Goal: Obtain resource: Download file/media

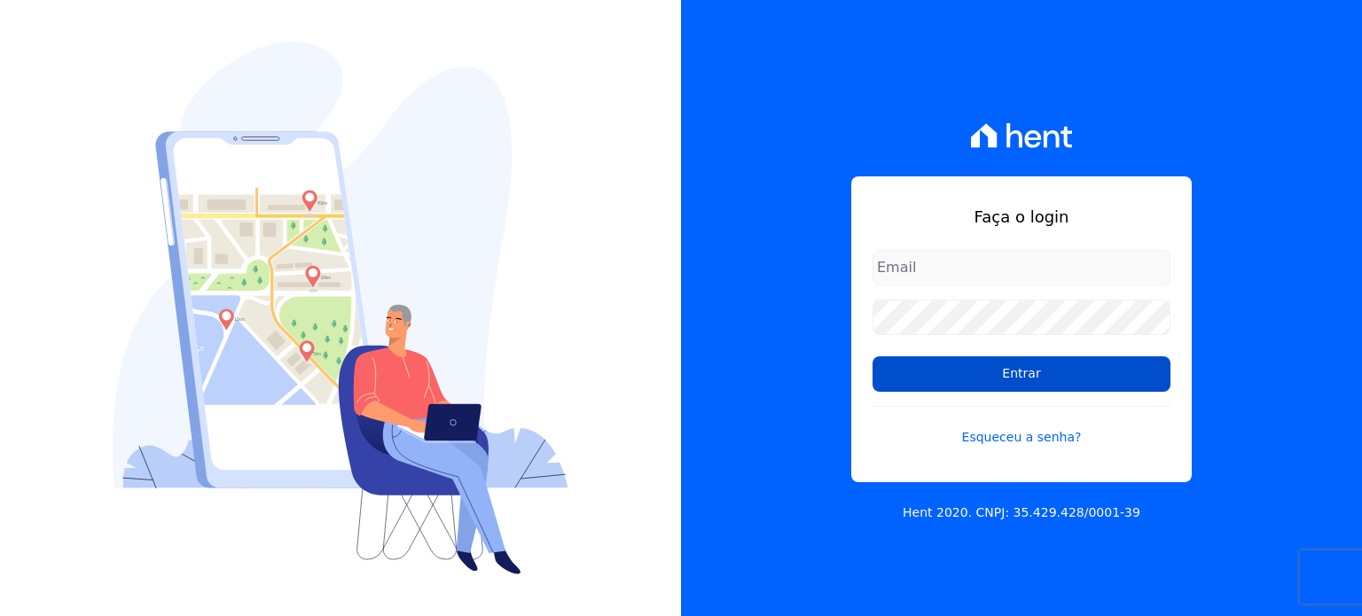
type input "[EMAIL_ADDRESS][DOMAIN_NAME]"
click at [1006, 373] on input "Entrar" at bounding box center [1021, 373] width 298 height 35
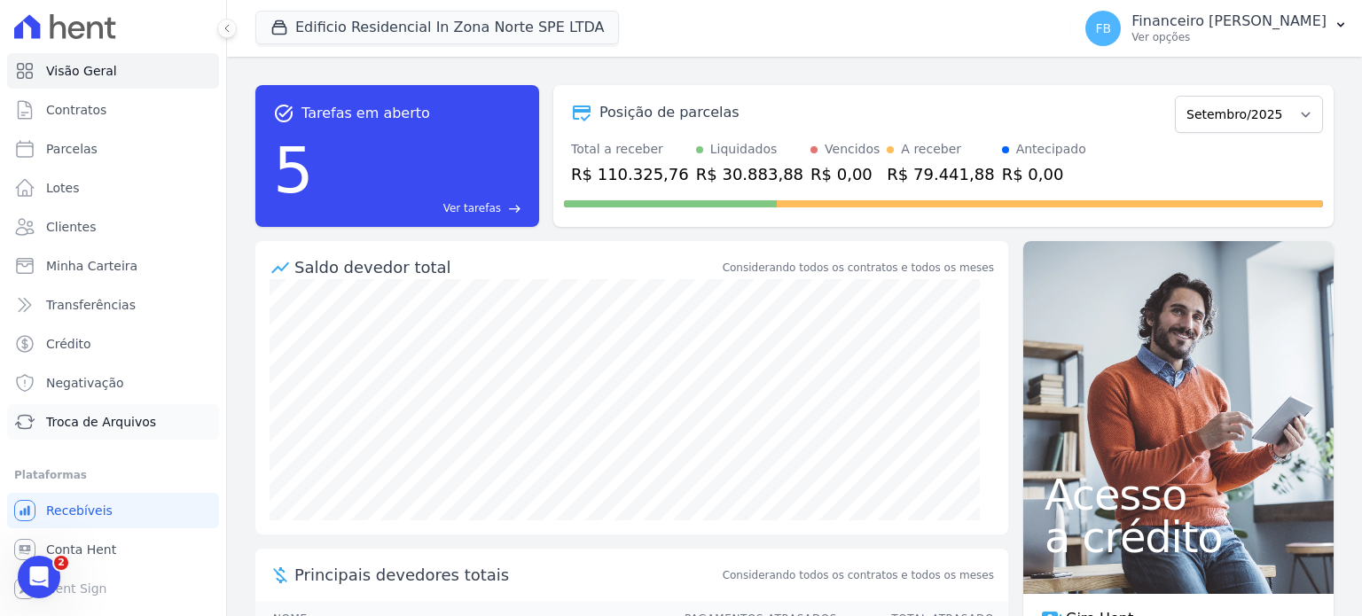
click at [156, 411] on link "Troca de Arquivos" at bounding box center [113, 421] width 212 height 35
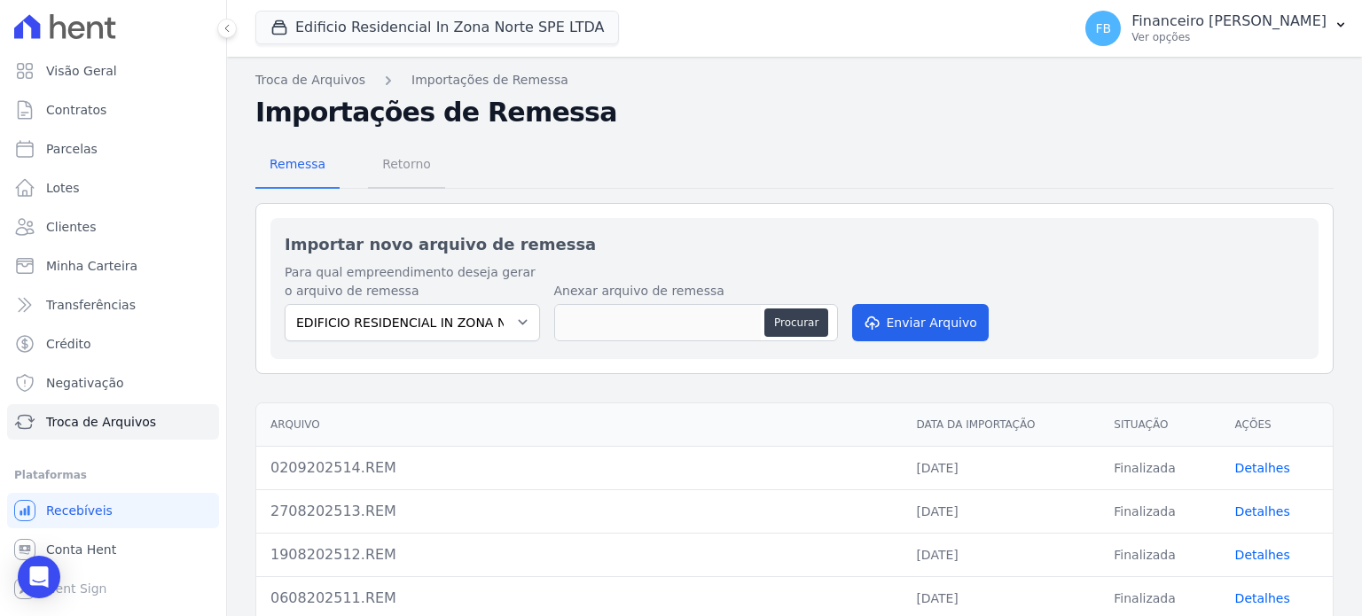
click at [396, 159] on span "Retorno" at bounding box center [407, 163] width 70 height 35
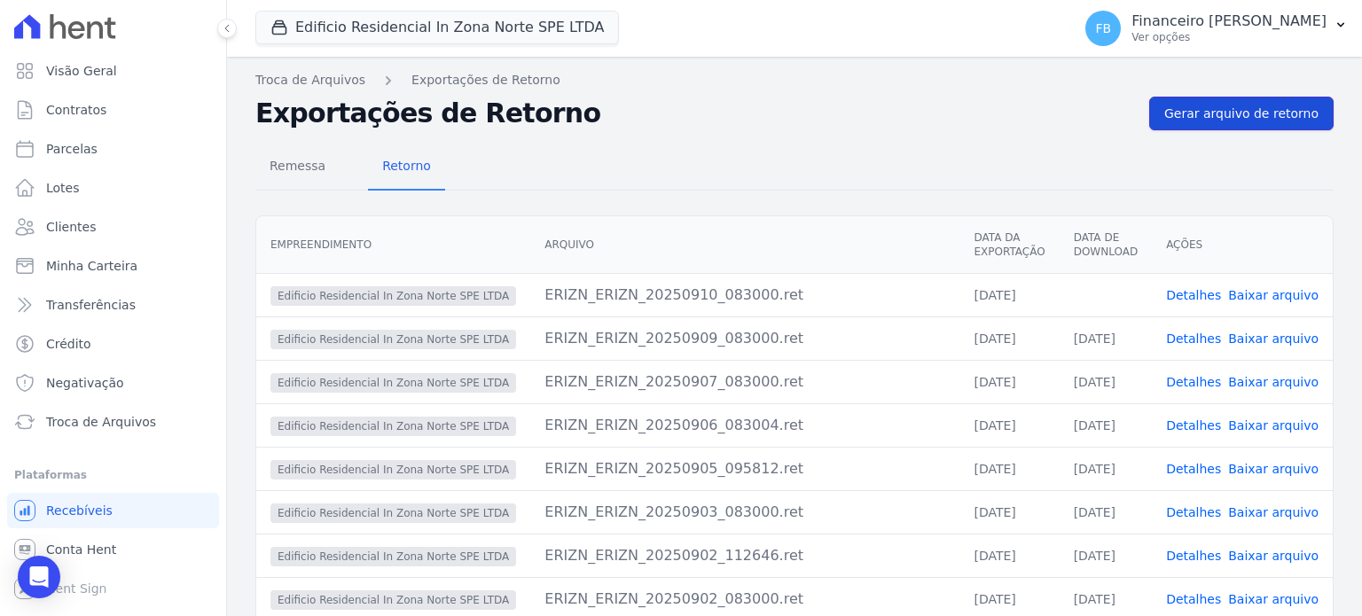
click at [1272, 117] on span "Gerar arquivo de retorno" at bounding box center [1241, 114] width 154 height 18
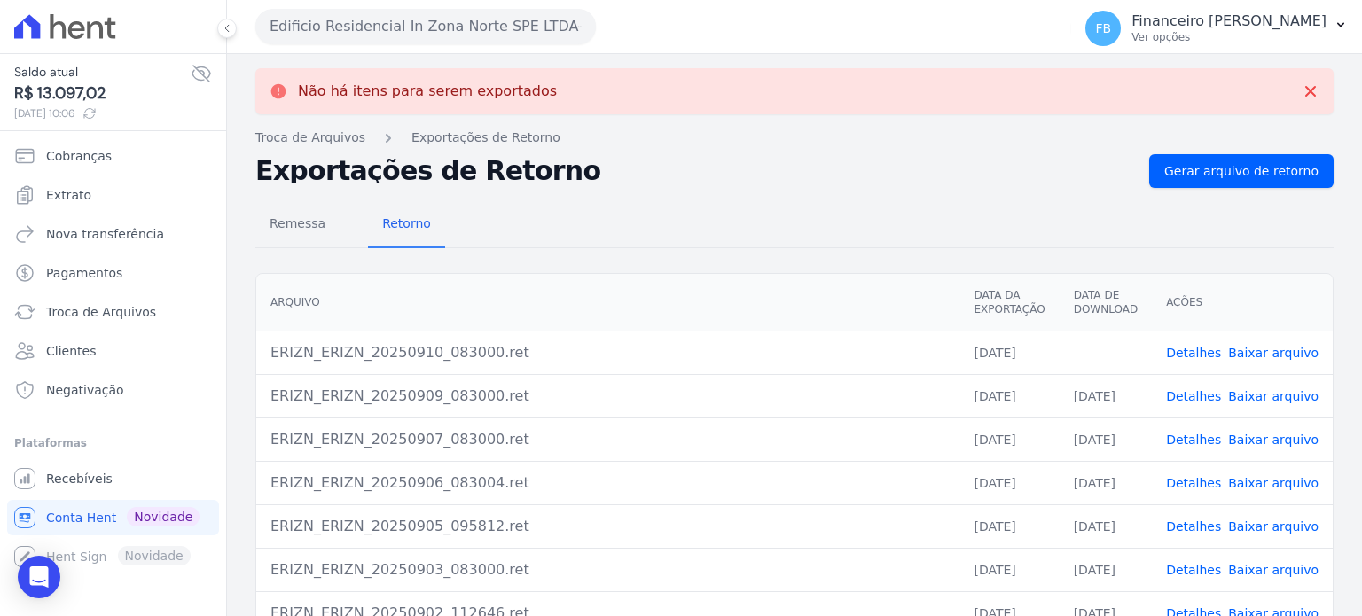
click at [1271, 349] on link "Baixar arquivo" at bounding box center [1273, 353] width 90 height 14
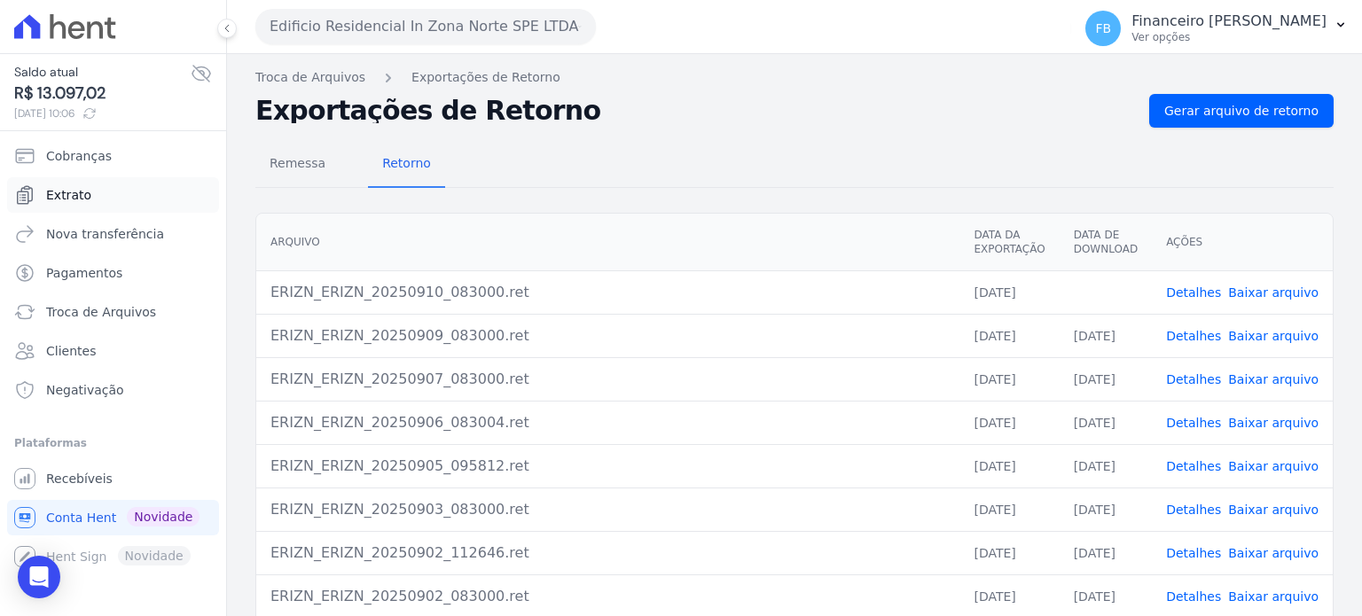
click at [131, 193] on link "Extrato" at bounding box center [113, 194] width 212 height 35
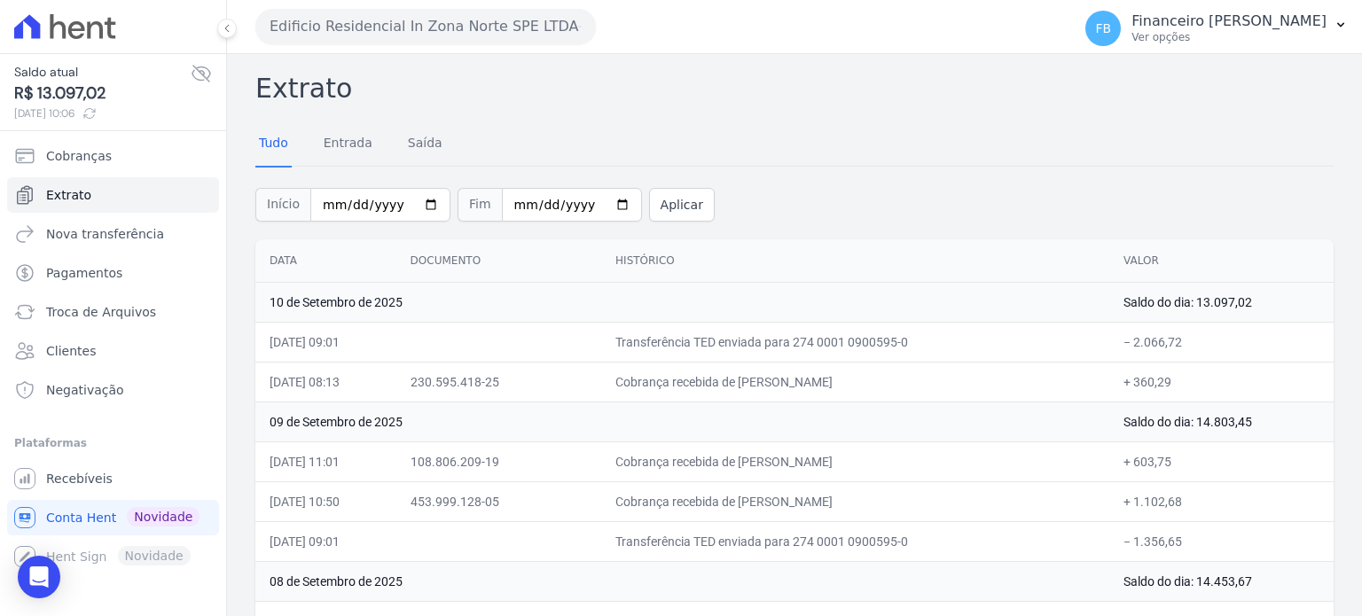
click at [491, 35] on button "Edificio Residencial In Zona Norte SPE LTDA" at bounding box center [425, 26] width 340 height 35
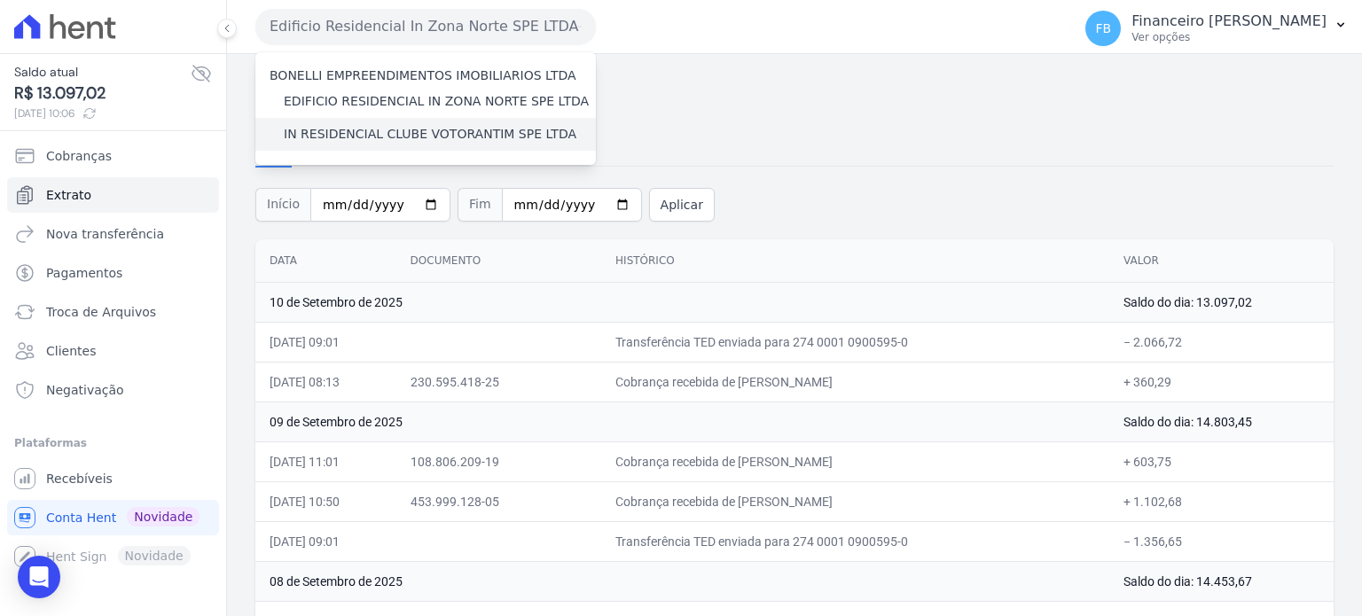
click at [459, 135] on label "IN RESIDENCIAL CLUBE VOTORANTIM SPE LTDA" at bounding box center [430, 134] width 293 height 19
click at [0, 0] on input "IN RESIDENCIAL CLUBE VOTORANTIM SPE LTDA" at bounding box center [0, 0] width 0 height 0
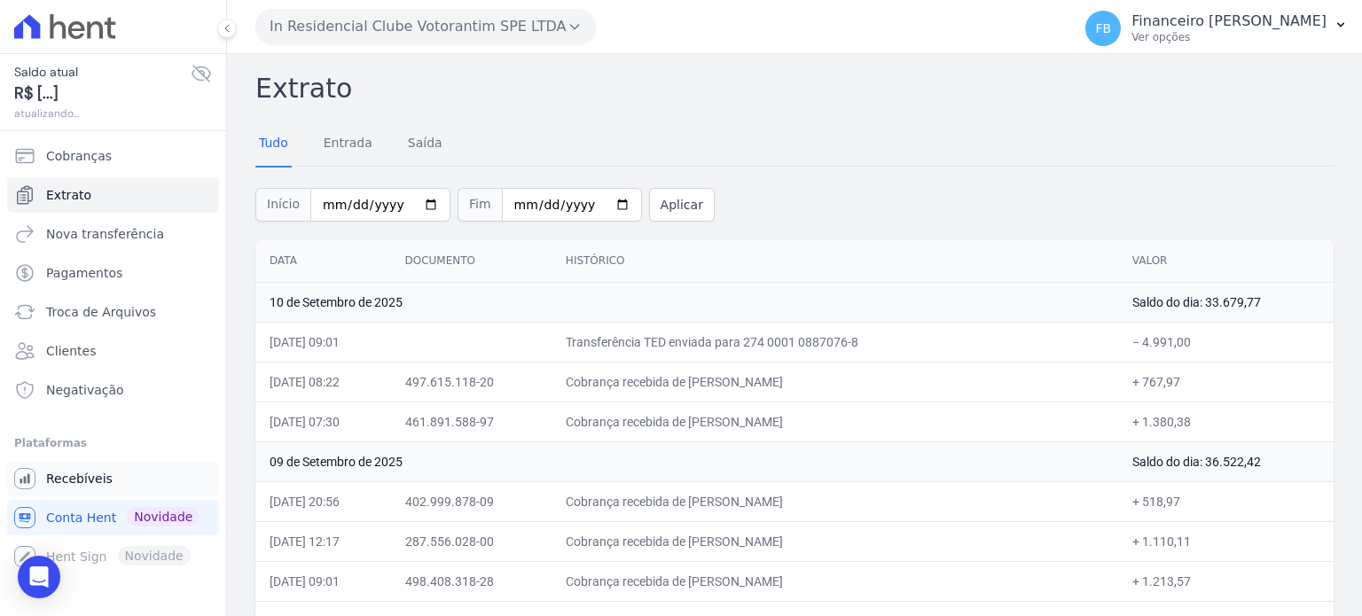
click at [99, 480] on span "Recebíveis" at bounding box center [79, 479] width 66 height 18
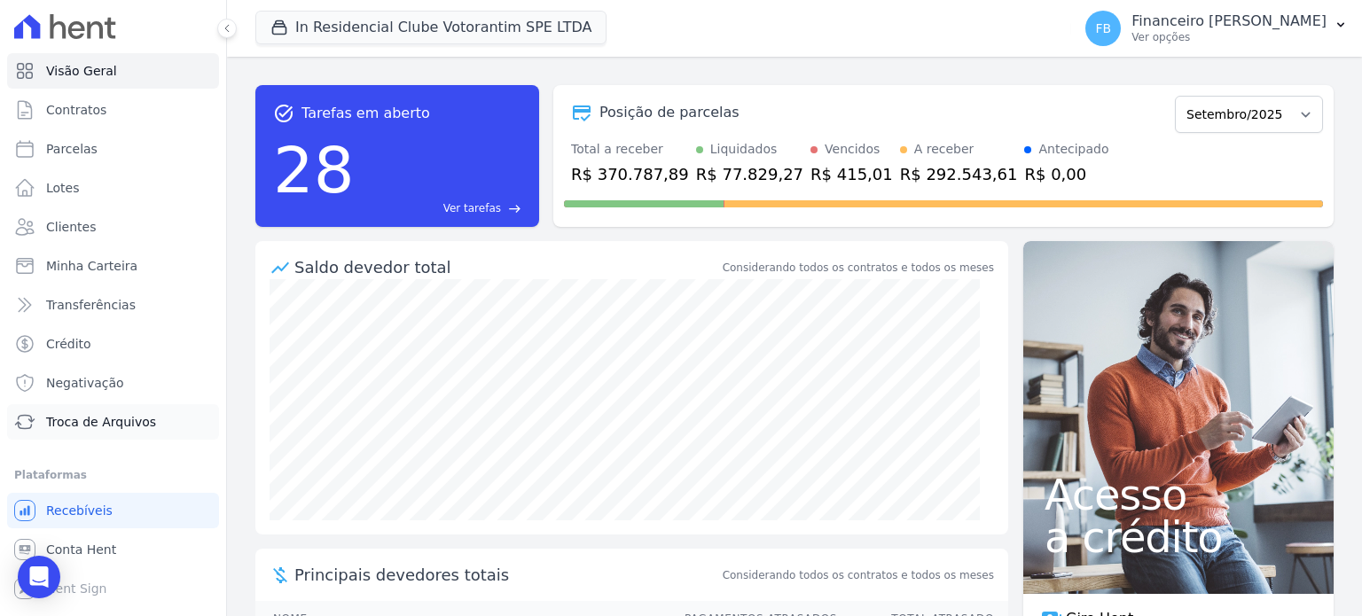
click at [112, 418] on span "Troca de Arquivos" at bounding box center [101, 422] width 110 height 18
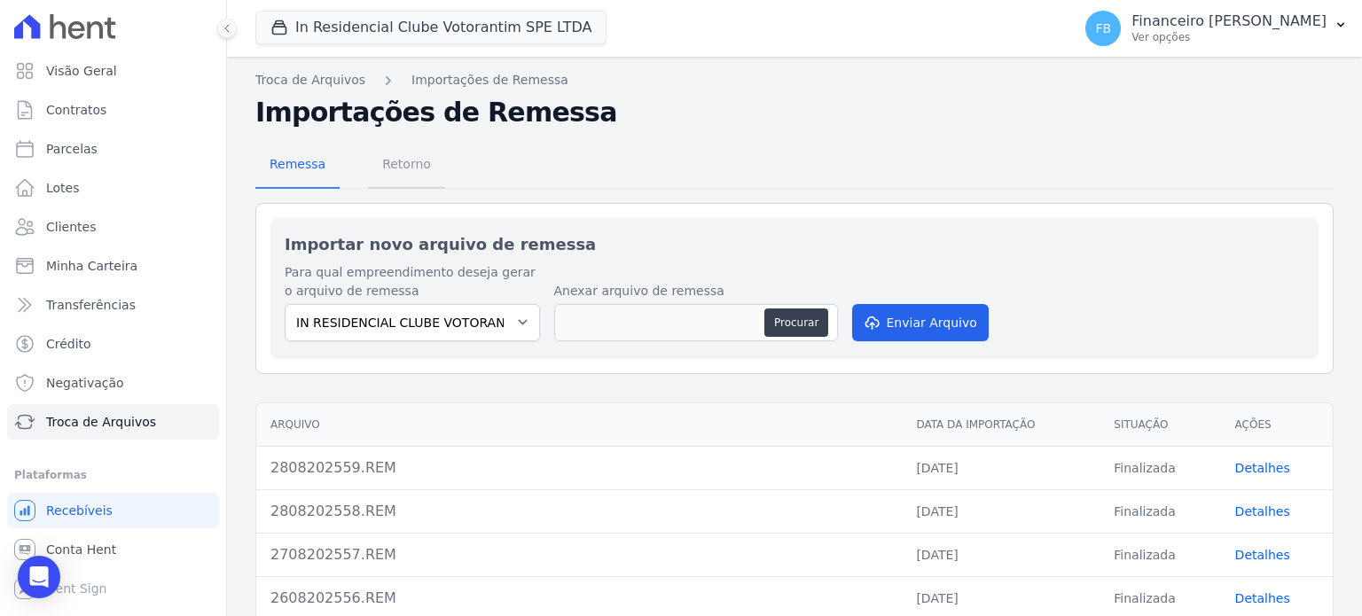
click at [411, 162] on span "Retorno" at bounding box center [407, 163] width 70 height 35
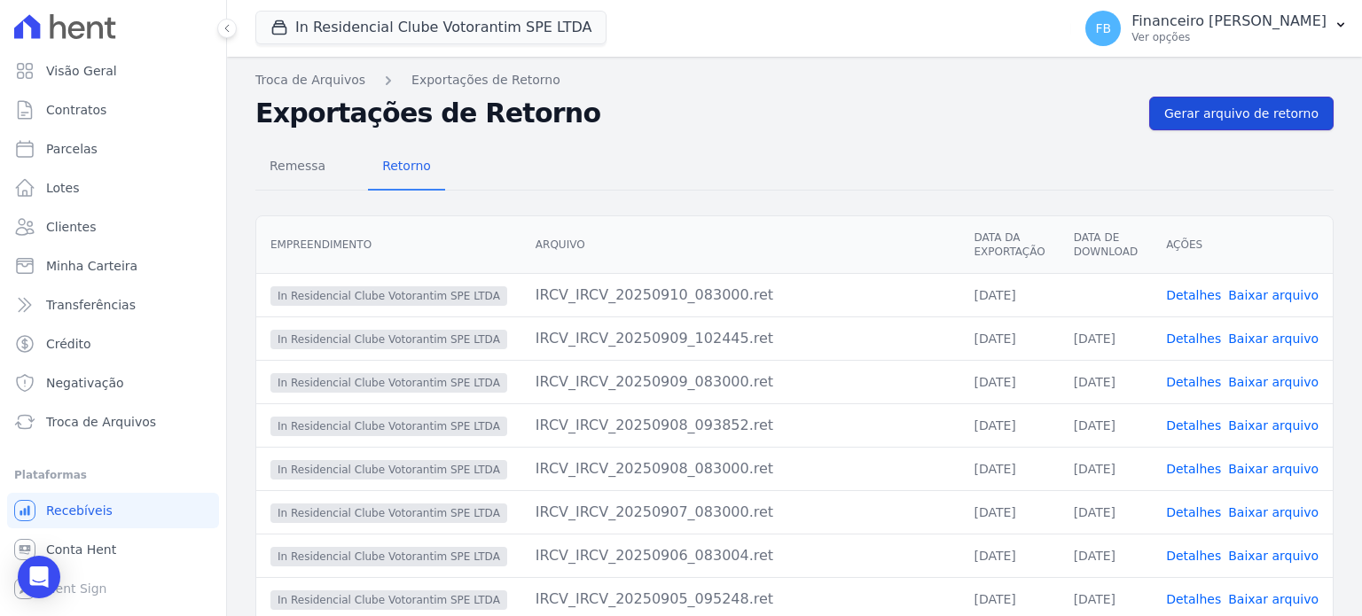
click at [1256, 106] on span "Gerar arquivo de retorno" at bounding box center [1241, 114] width 154 height 18
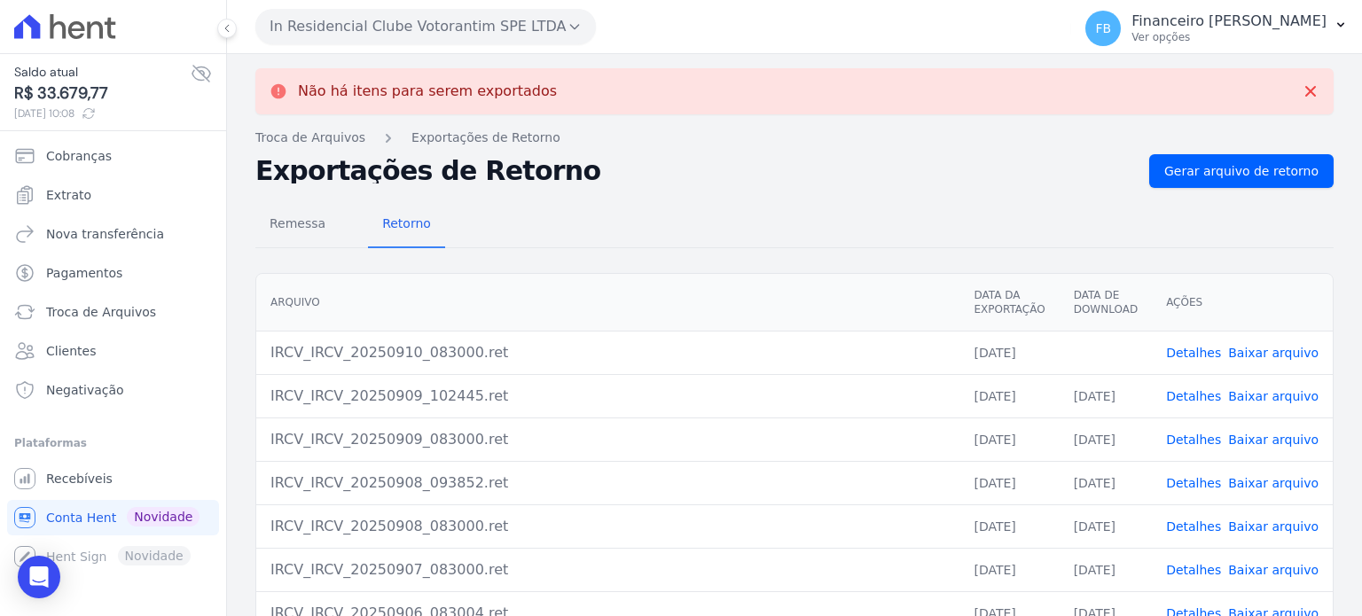
click at [1263, 353] on link "Baixar arquivo" at bounding box center [1273, 353] width 90 height 14
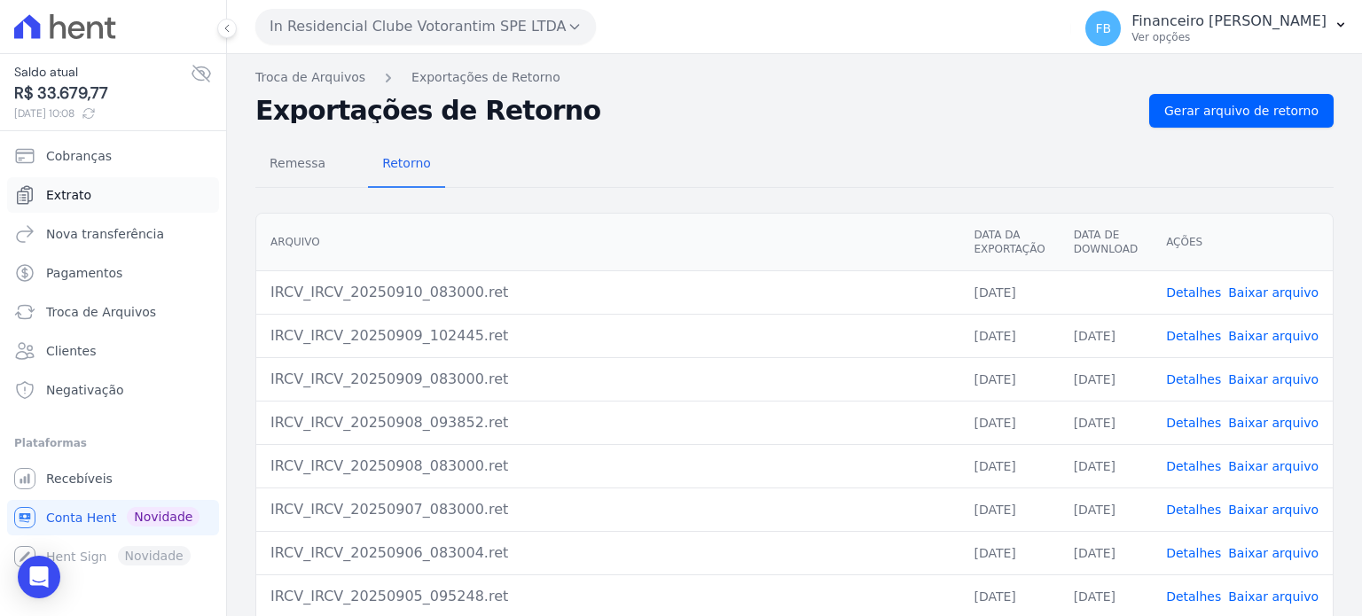
click at [117, 194] on link "Extrato" at bounding box center [113, 194] width 212 height 35
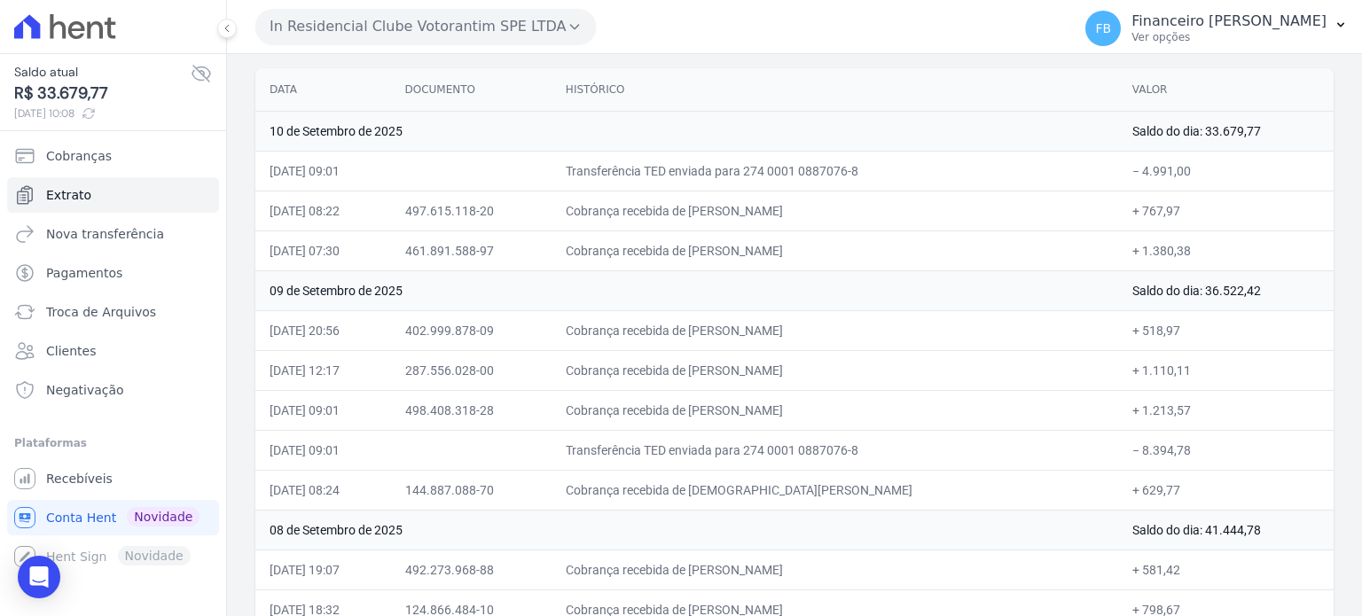
scroll to position [177, 0]
